Goal: Check status: Check status

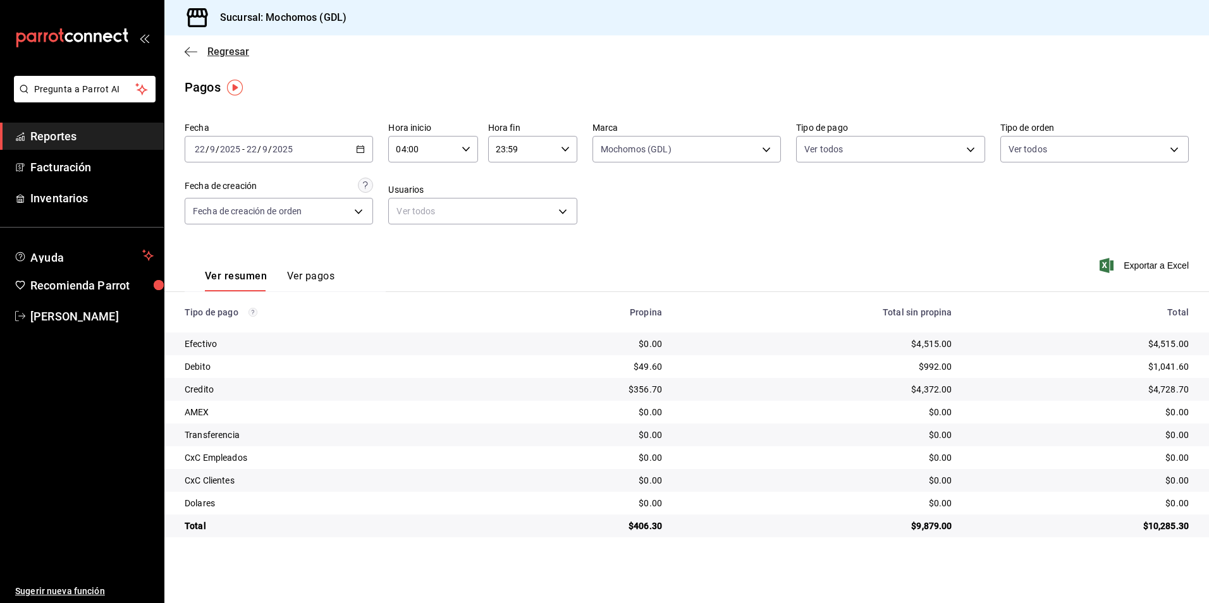
click at [232, 50] on span "Regresar" at bounding box center [228, 52] width 42 height 12
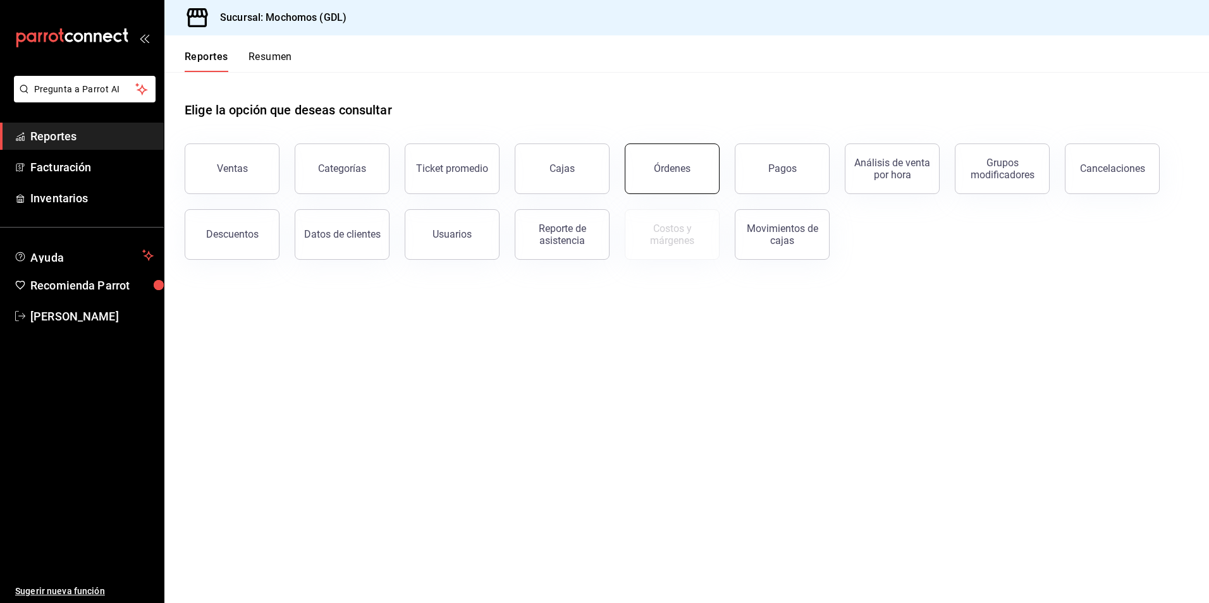
click at [652, 169] on button "Órdenes" at bounding box center [672, 169] width 95 height 51
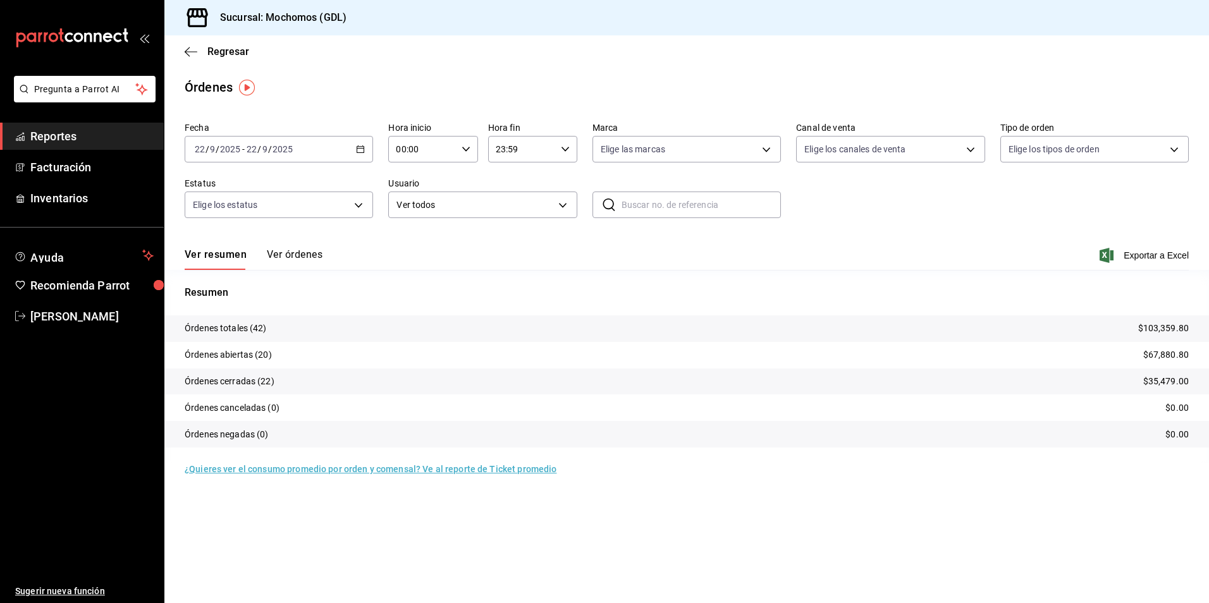
click at [365, 147] on icon "button" at bounding box center [360, 149] width 9 height 9
click at [355, 68] on main "Regresar Órdenes Fecha [DATE] [DATE] - [DATE] [DATE] Hora inicio 00:00 Hora ini…" at bounding box center [686, 319] width 1045 height 568
click at [458, 138] on div "00:00 Hora inicio" at bounding box center [432, 149] width 89 height 27
click at [412, 235] on span "04" at bounding box center [410, 240] width 25 height 10
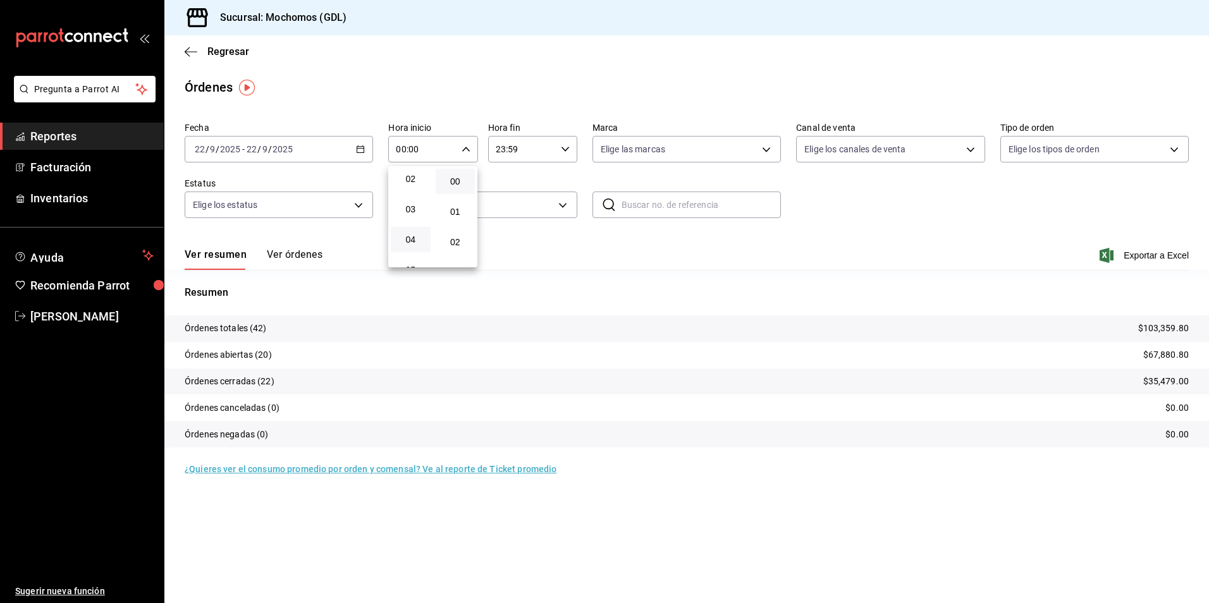
type input "04:00"
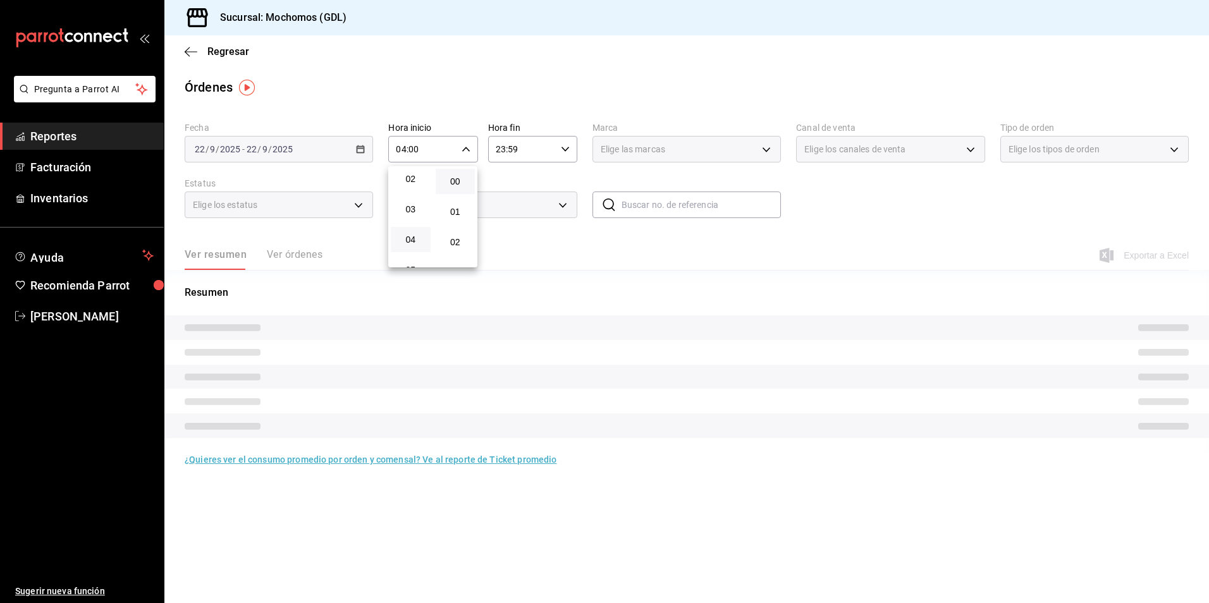
click at [643, 160] on div at bounding box center [604, 301] width 1209 height 603
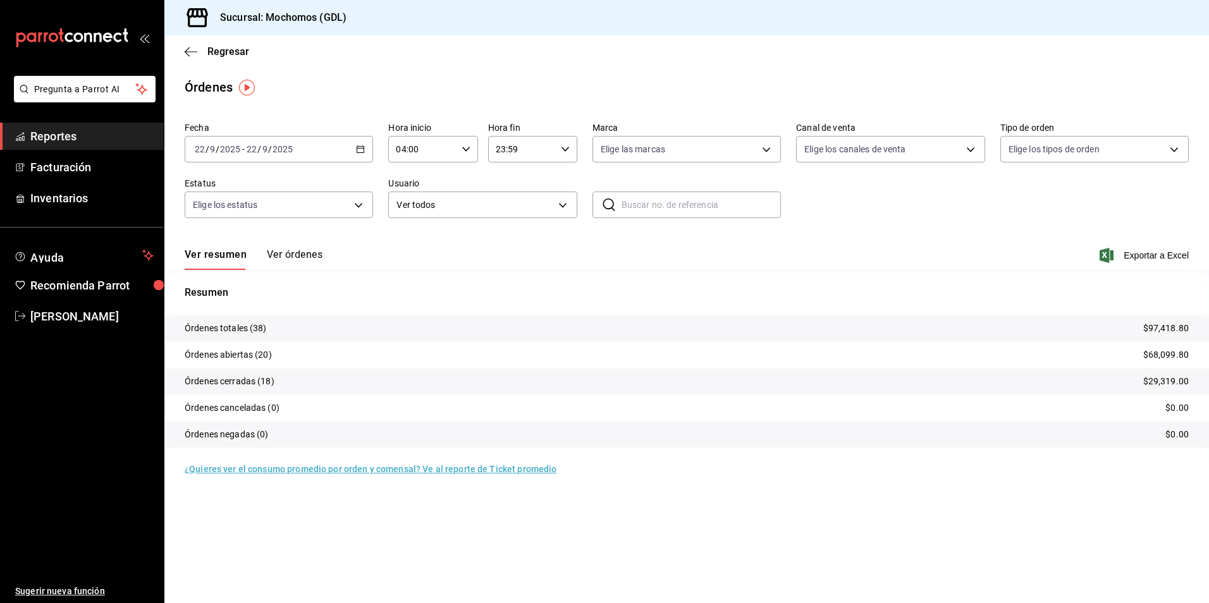
click at [650, 152] on body "Pregunta a Parrot AI Reportes Facturación Inventarios Ayuda Recomienda Parrot […" at bounding box center [604, 301] width 1209 height 603
click at [649, 229] on li "Mochomos (GDL)" at bounding box center [686, 240] width 187 height 28
type input "36c25d4a-7cb0-456c-a434-e981d54830bc"
checkbox input "true"
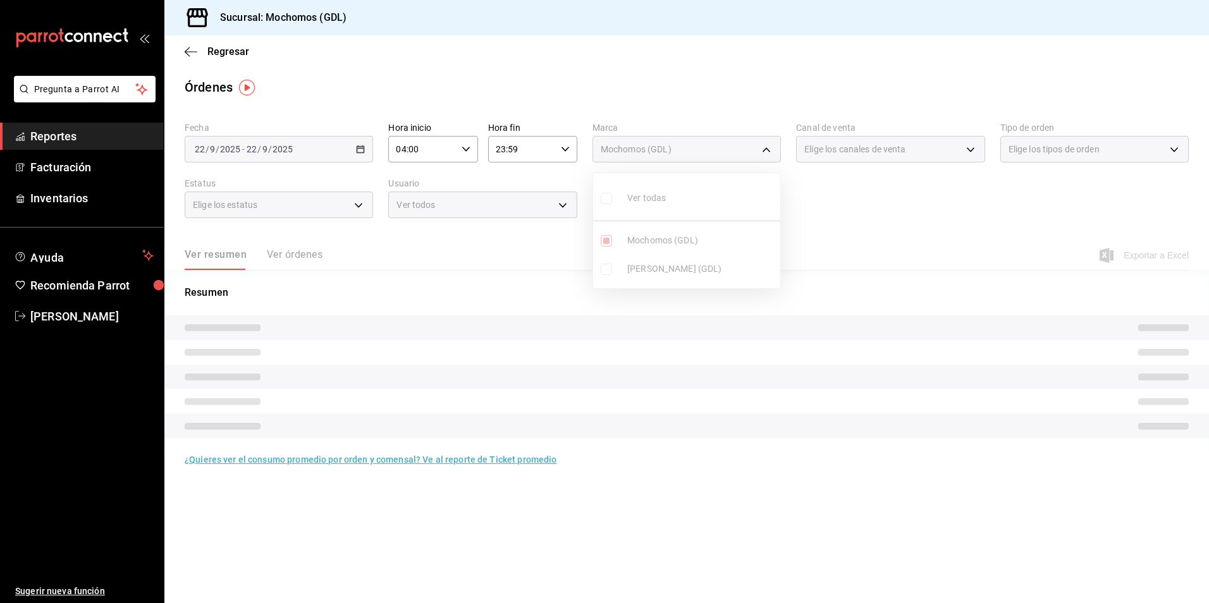
click at [879, 158] on div at bounding box center [604, 301] width 1209 height 603
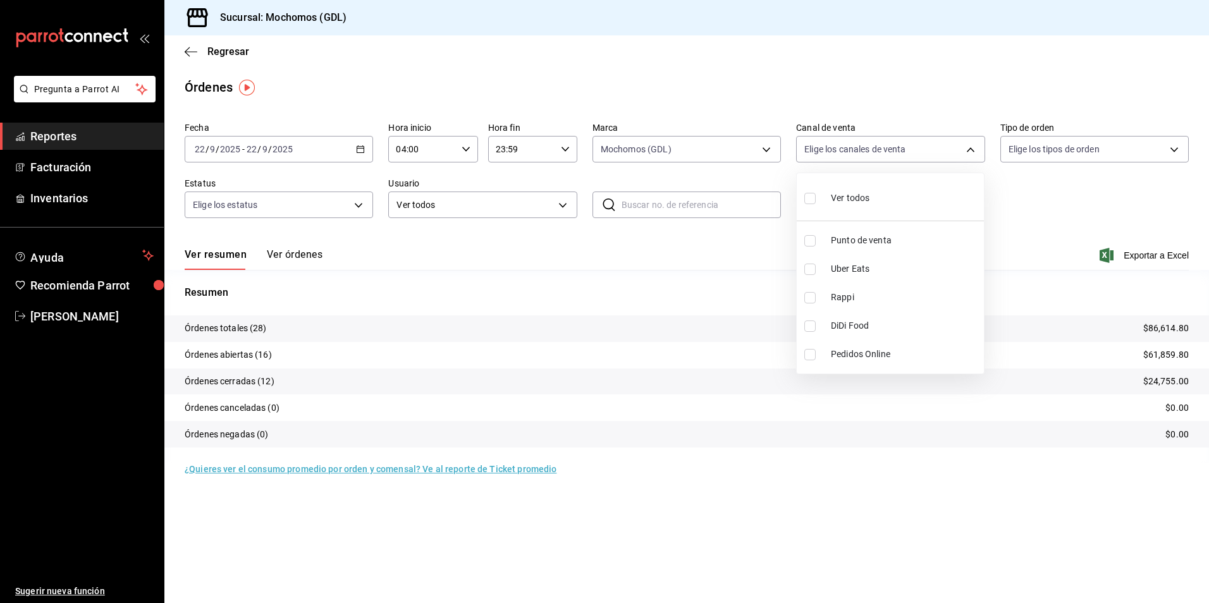
click at [865, 158] on body "Pregunta a Parrot AI Reportes Facturación Inventarios Ayuda Recomienda Parrot […" at bounding box center [604, 301] width 1209 height 603
click at [849, 203] on span "Ver todos" at bounding box center [850, 198] width 39 height 13
type input "PARROT,UBER_EATS,RAPPI,DIDI_FOOD,ONLINE"
checkbox input "true"
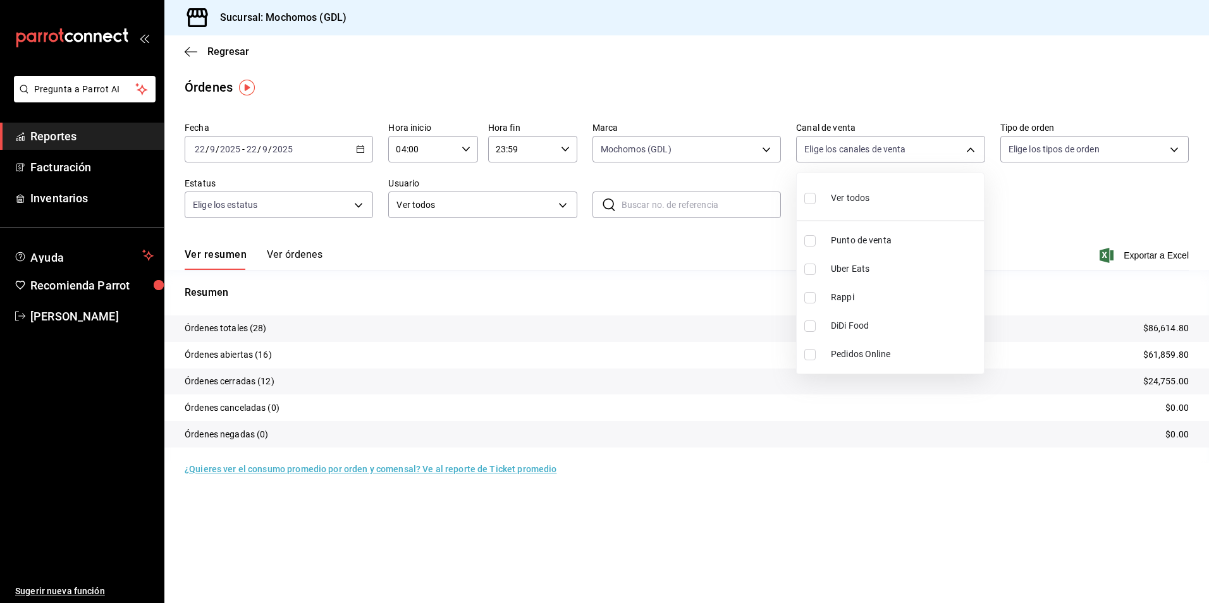
checkbox input "true"
click at [1041, 166] on div at bounding box center [604, 301] width 1209 height 603
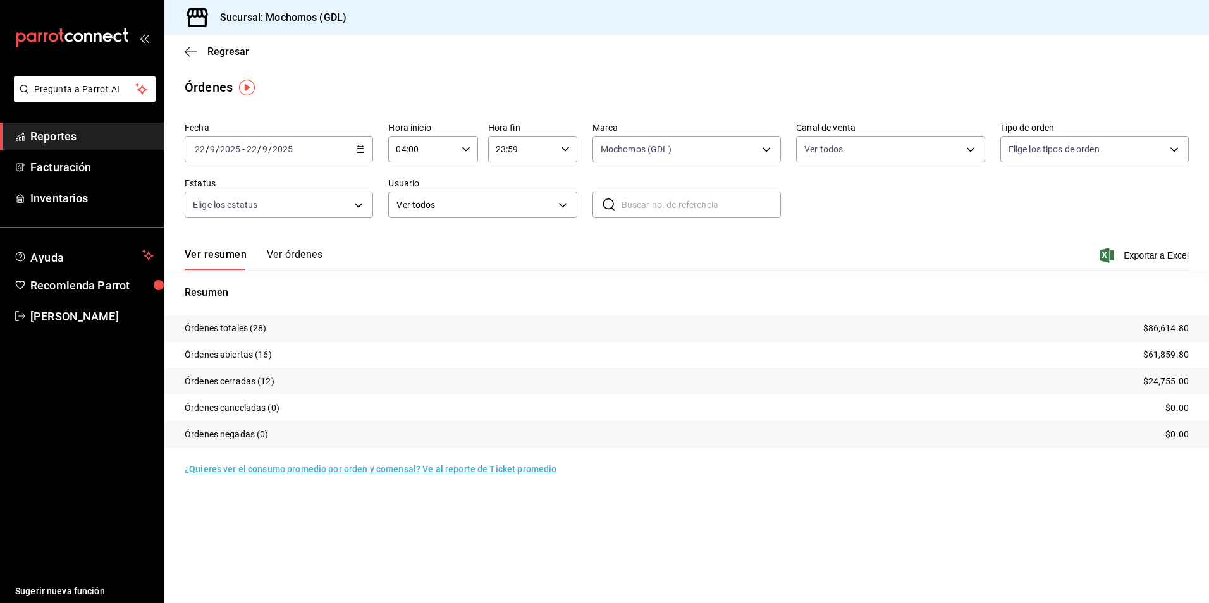
click at [1031, 159] on body "Pregunta a Parrot AI Reportes Facturación Inventarios Ayuda Recomienda Parrot […" at bounding box center [604, 301] width 1209 height 603
click at [1031, 185] on div "Ver todos" at bounding box center [1041, 196] width 65 height 27
type input "c3d0baef-30c0-4718-9d76-caab43e27316,13c4cc4a-99d2-42c0-ba96-c3de8c08c13d,7b791…"
checkbox input "true"
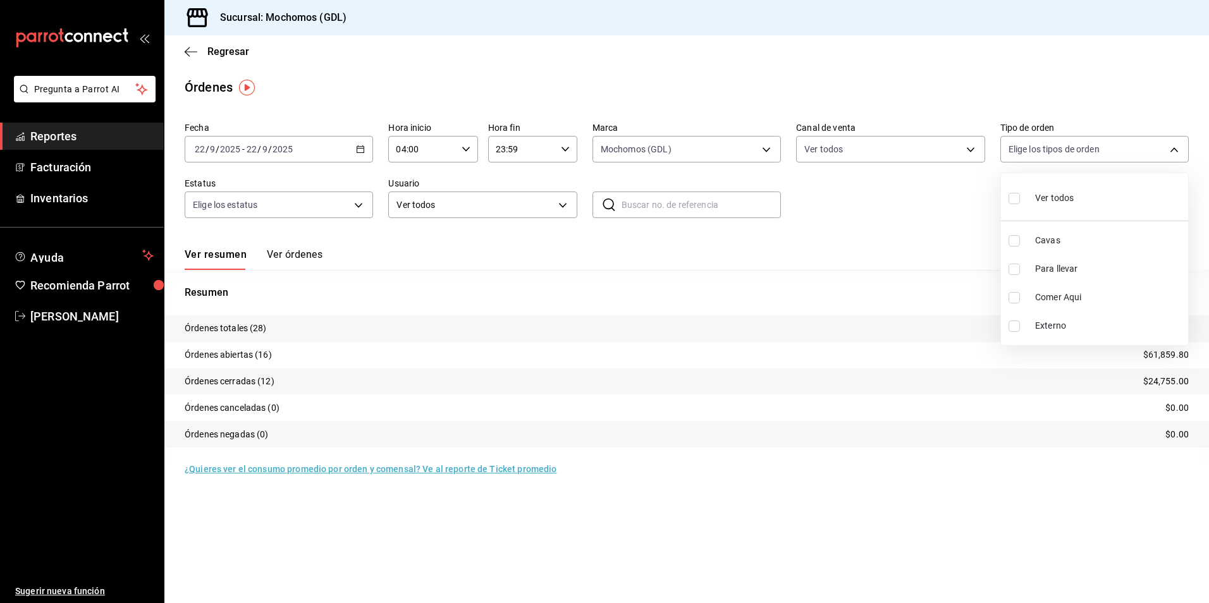
checkbox input "true"
click at [367, 204] on div at bounding box center [604, 301] width 1209 height 603
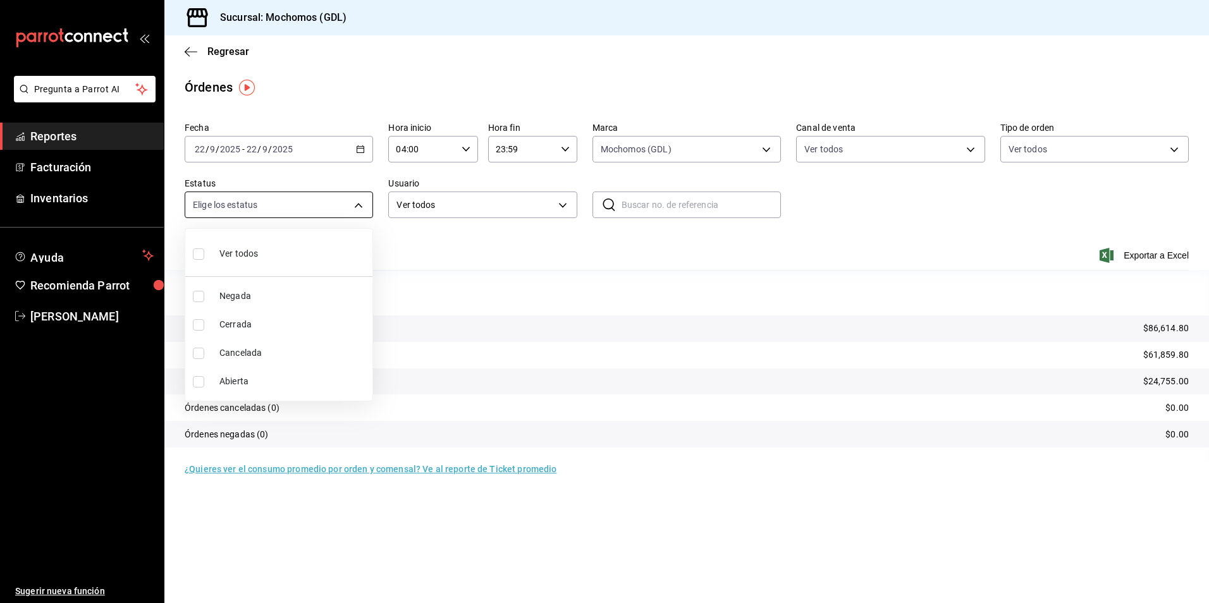
click at [289, 209] on body "Pregunta a Parrot AI Reportes Facturación Inventarios Ayuda Recomienda Parrot […" at bounding box center [604, 301] width 1209 height 603
click at [280, 247] on li "Ver todos" at bounding box center [278, 252] width 187 height 37
type input "DENIED,FINISHED,CANCELED,OPEN"
checkbox input "true"
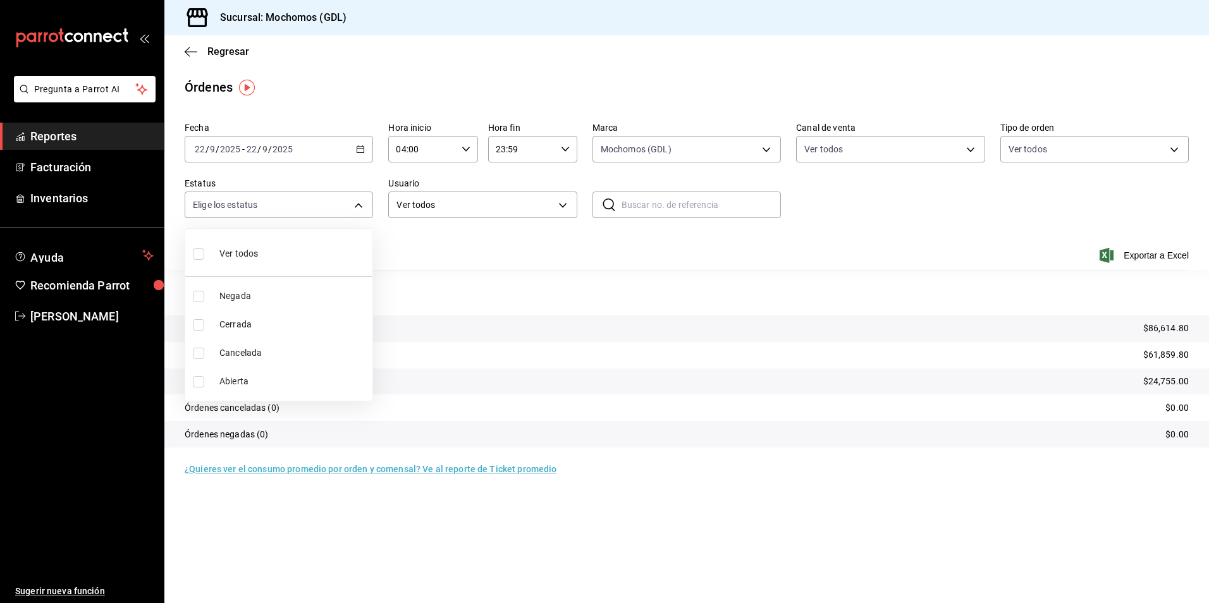
checkbox input "true"
click at [950, 242] on div at bounding box center [604, 301] width 1209 height 603
